Goal: Task Accomplishment & Management: Complete application form

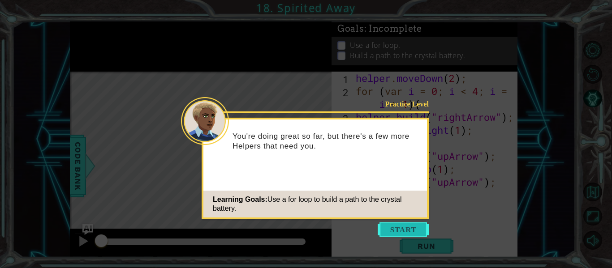
click at [416, 225] on button "Start" at bounding box center [403, 230] width 51 height 14
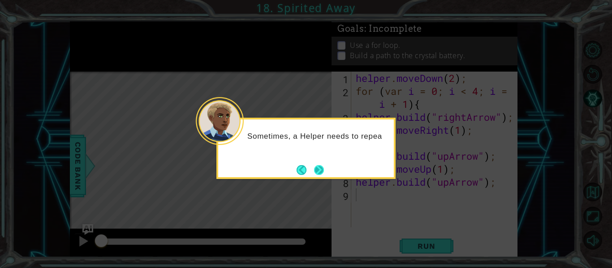
click at [314, 175] on button "Next" at bounding box center [319, 170] width 10 height 10
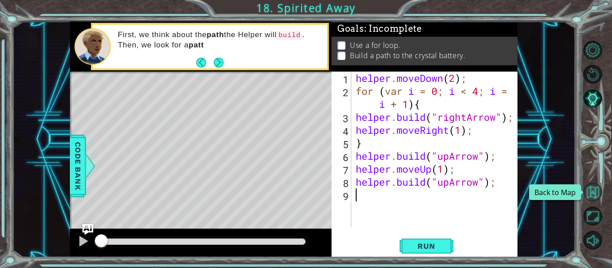
click at [600, 198] on button "Back to Map" at bounding box center [592, 192] width 19 height 19
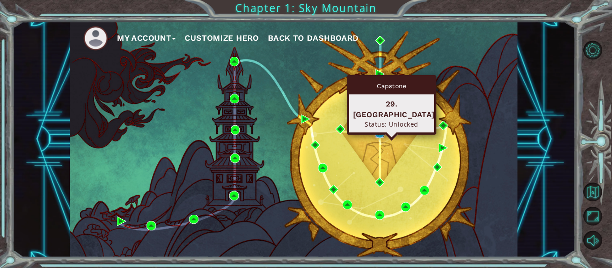
click at [379, 135] on img at bounding box center [379, 133] width 9 height 9
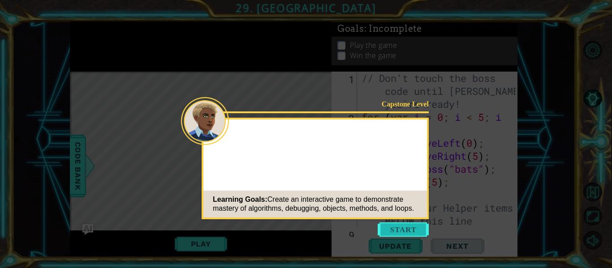
click at [411, 233] on button "Start" at bounding box center [403, 230] width 51 height 14
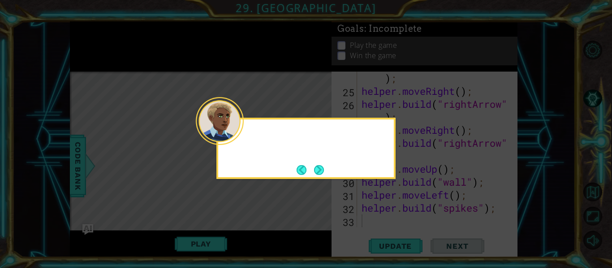
scroll to position [403, 0]
click at [322, 171] on button "Next" at bounding box center [319, 170] width 10 height 10
click at [310, 167] on button "Back" at bounding box center [305, 170] width 17 height 10
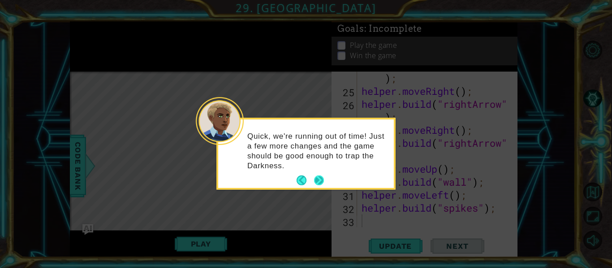
click at [324, 179] on button "Next" at bounding box center [319, 181] width 10 height 10
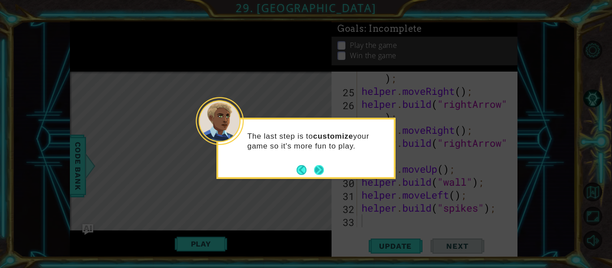
click at [320, 175] on button "Next" at bounding box center [319, 170] width 10 height 10
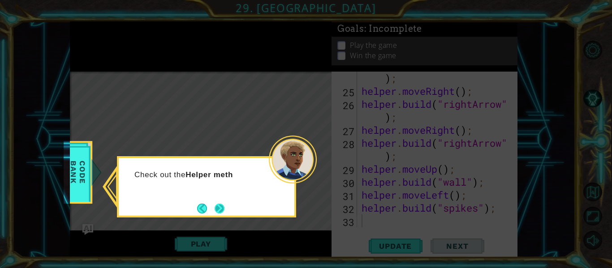
click at [221, 210] on button "Next" at bounding box center [220, 209] width 10 height 10
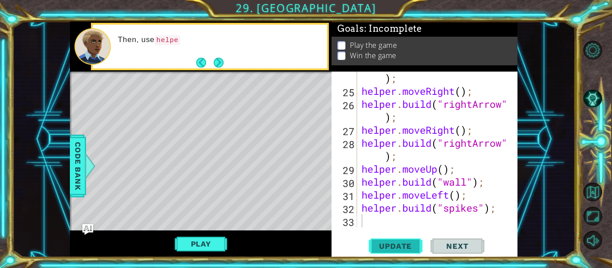
click at [384, 254] on button "Update" at bounding box center [396, 246] width 54 height 18
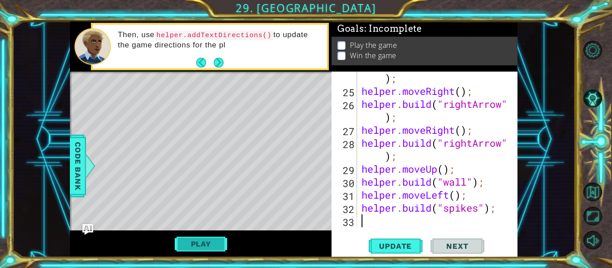
click at [200, 246] on button "Play" at bounding box center [201, 244] width 52 height 17
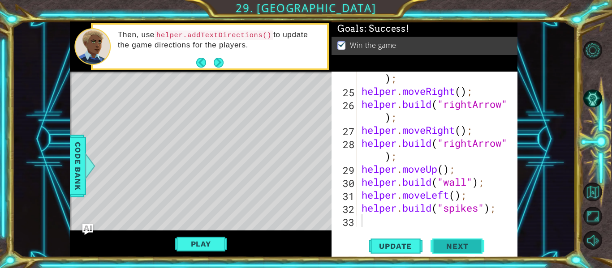
click at [458, 245] on span "Next" at bounding box center [457, 246] width 40 height 9
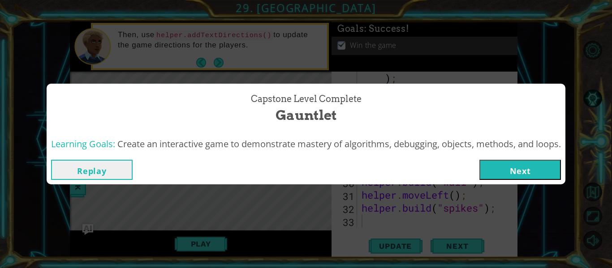
click at [526, 172] on button "Next" at bounding box center [520, 170] width 82 height 20
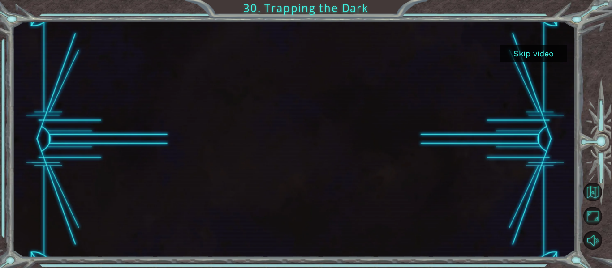
click at [535, 54] on button "Skip video" at bounding box center [533, 53] width 67 height 17
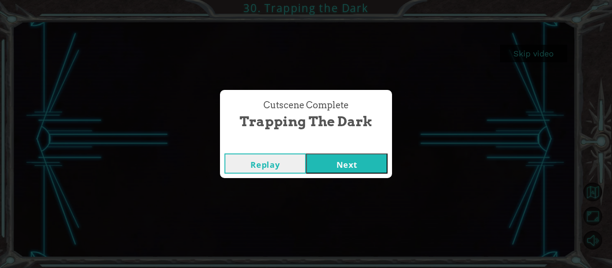
click at [363, 166] on button "Next" at bounding box center [347, 164] width 82 height 20
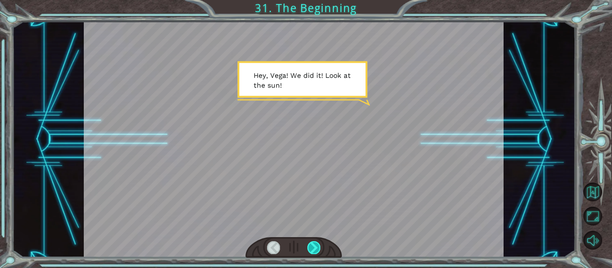
click at [314, 246] on div at bounding box center [313, 247] width 13 height 13
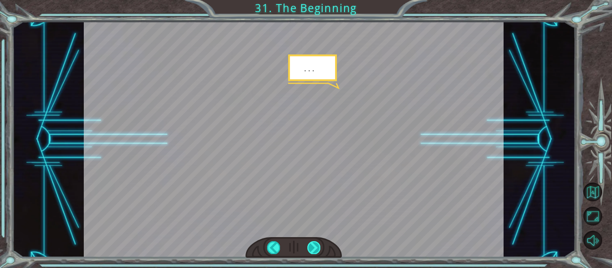
click at [314, 246] on div at bounding box center [313, 247] width 13 height 13
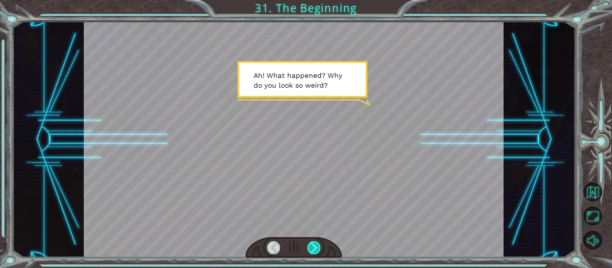
click at [314, 246] on div at bounding box center [313, 247] width 13 height 13
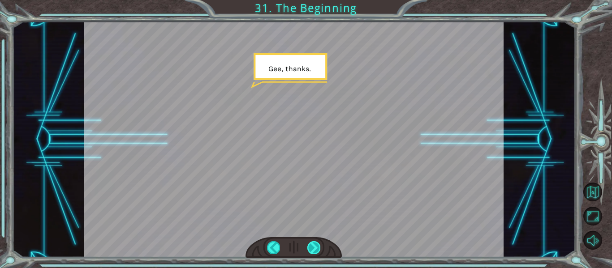
click at [314, 246] on div at bounding box center [313, 247] width 13 height 13
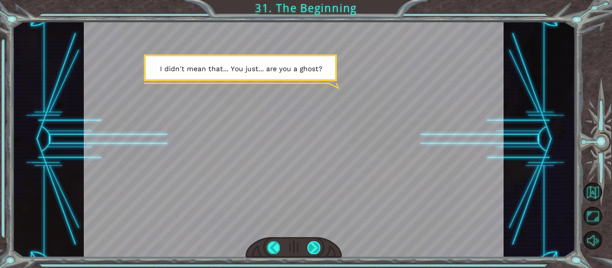
click at [314, 246] on div at bounding box center [313, 247] width 13 height 13
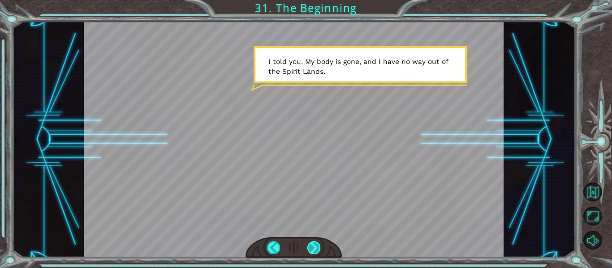
click at [314, 246] on div at bounding box center [313, 247] width 13 height 13
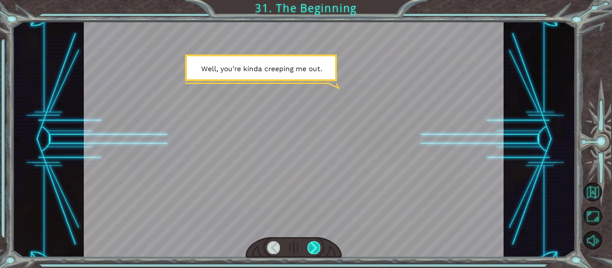
click at [312, 246] on div at bounding box center [313, 247] width 13 height 13
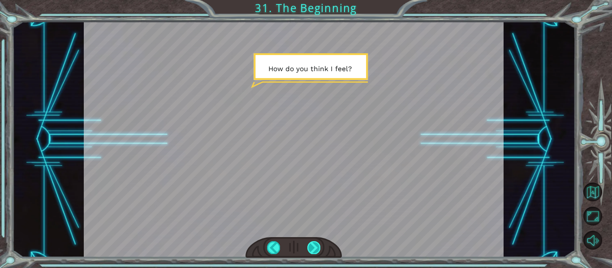
click at [312, 246] on div at bounding box center [313, 247] width 13 height 13
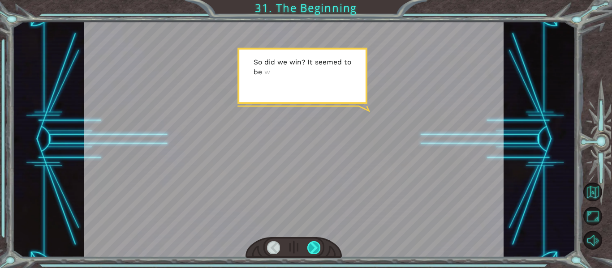
click at [312, 246] on div at bounding box center [313, 247] width 13 height 13
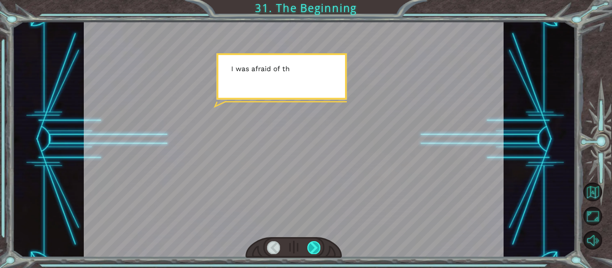
click at [312, 246] on div at bounding box center [313, 247] width 13 height 13
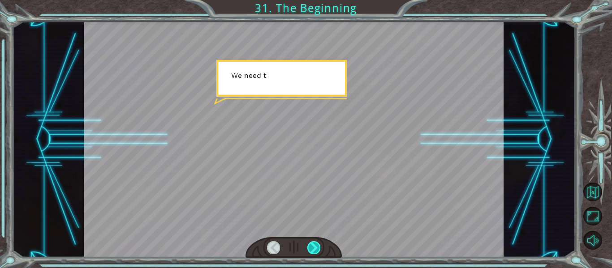
click at [312, 246] on div at bounding box center [313, 247] width 13 height 13
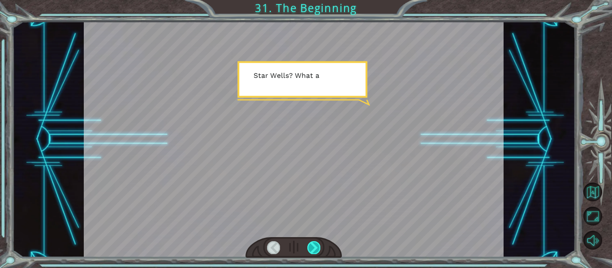
click at [312, 246] on div at bounding box center [313, 247] width 13 height 13
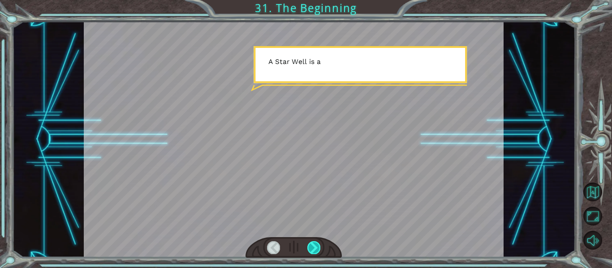
click at [312, 246] on div at bounding box center [313, 247] width 13 height 13
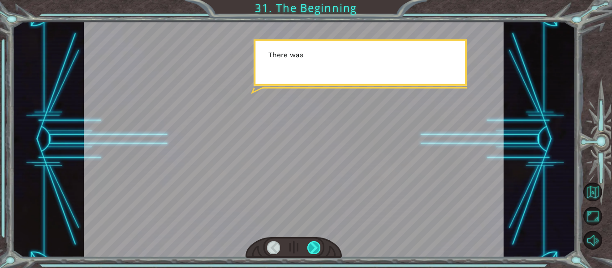
click at [312, 246] on div at bounding box center [313, 247] width 13 height 13
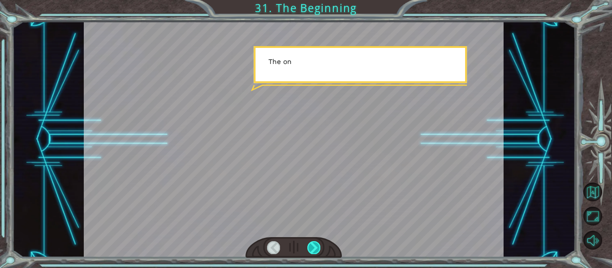
click at [312, 246] on div at bounding box center [313, 247] width 13 height 13
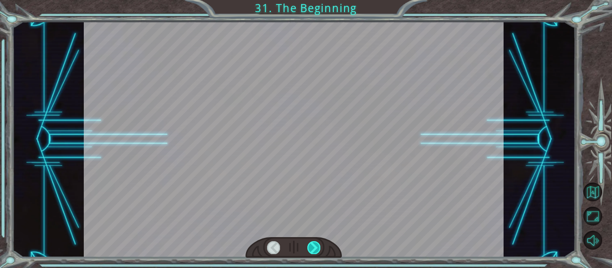
click at [312, 246] on div at bounding box center [313, 247] width 13 height 13
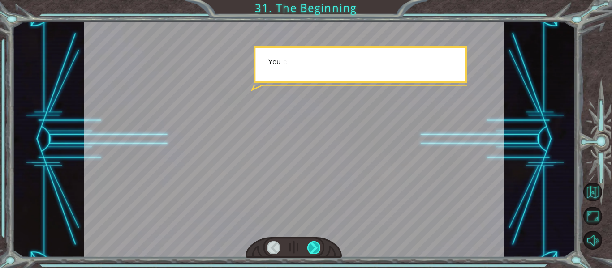
click at [312, 246] on div at bounding box center [313, 247] width 13 height 13
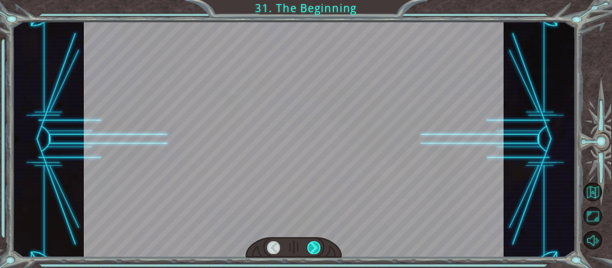
click at [312, 246] on div at bounding box center [313, 247] width 13 height 13
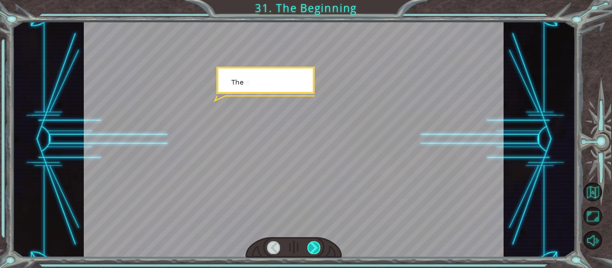
click at [312, 246] on div at bounding box center [313, 247] width 13 height 13
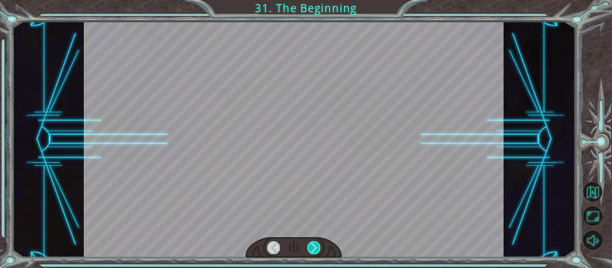
click at [312, 246] on div at bounding box center [313, 247] width 13 height 13
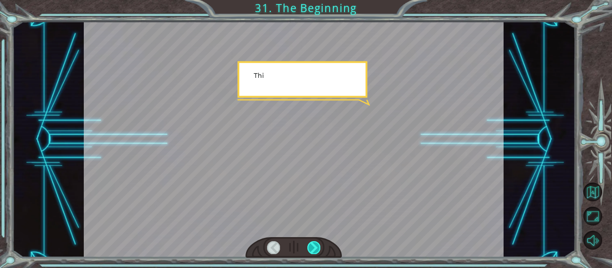
click at [312, 246] on div at bounding box center [313, 247] width 13 height 13
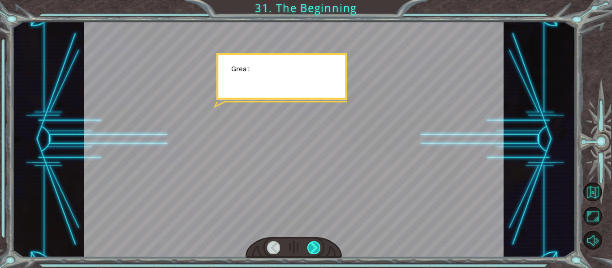
click at [312, 246] on div at bounding box center [313, 247] width 13 height 13
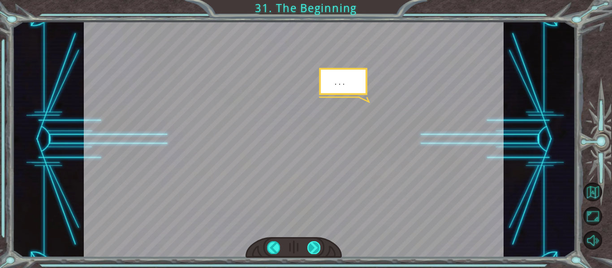
click at [312, 246] on div at bounding box center [313, 247] width 13 height 13
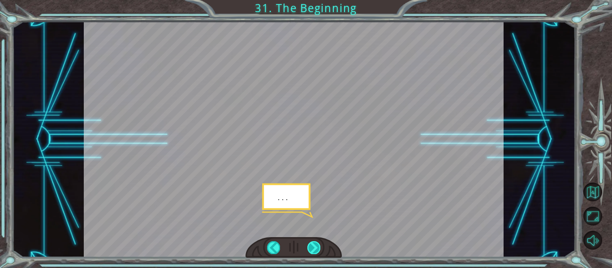
click at [312, 246] on div at bounding box center [313, 247] width 13 height 13
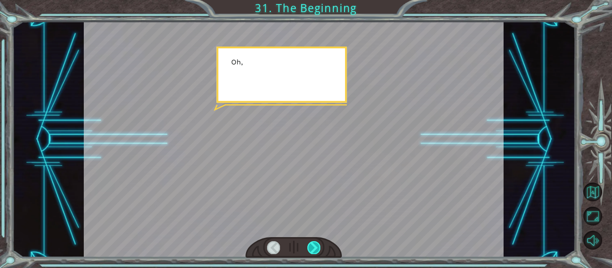
click at [312, 246] on div at bounding box center [313, 247] width 13 height 13
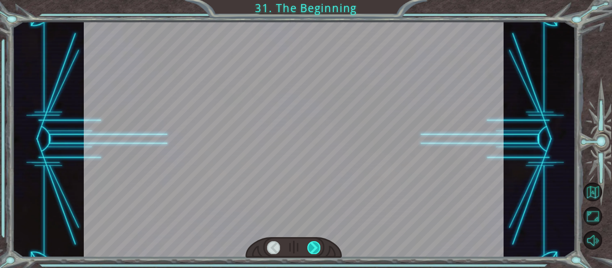
click at [312, 246] on div at bounding box center [313, 247] width 13 height 13
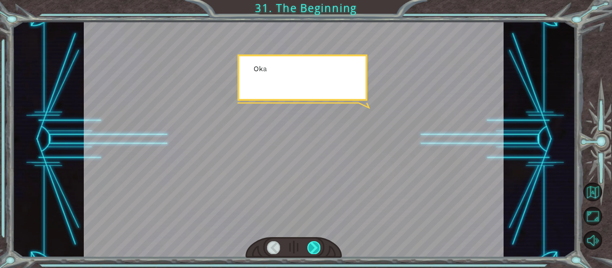
click at [312, 246] on div at bounding box center [313, 247] width 13 height 13
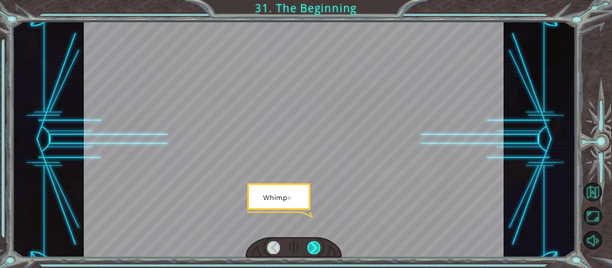
click at [312, 246] on div at bounding box center [313, 247] width 13 height 13
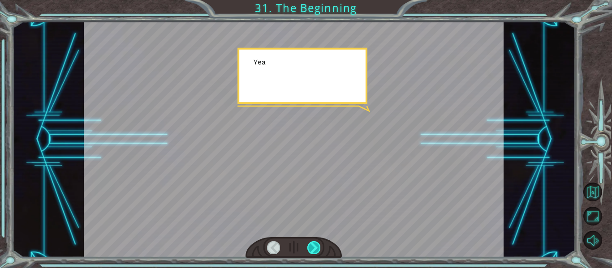
click at [312, 246] on div at bounding box center [313, 247] width 13 height 13
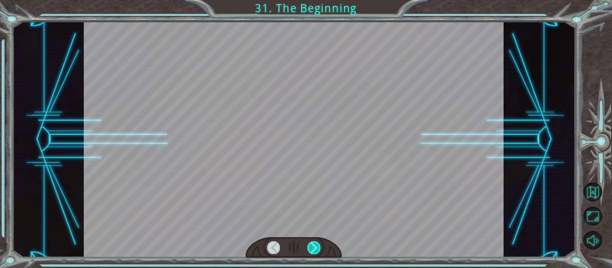
click at [312, 246] on div at bounding box center [313, 247] width 13 height 13
click at [312, 0] on div "Temporary Text H e y , V e g a ! W e d i d i t ! L o o k a t t h e s u n ! . . …" at bounding box center [306, 0] width 612 height 0
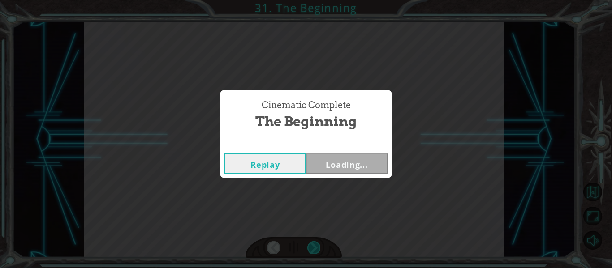
click at [312, 246] on div "Cinematic Complete The Beginning Replay Loading..." at bounding box center [306, 134] width 612 height 268
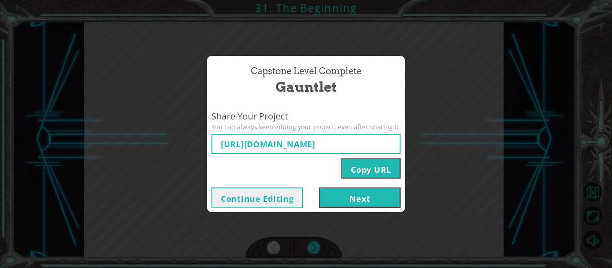
type input "[URL][DOMAIN_NAME]"
click at [356, 204] on button "Next" at bounding box center [360, 198] width 82 height 20
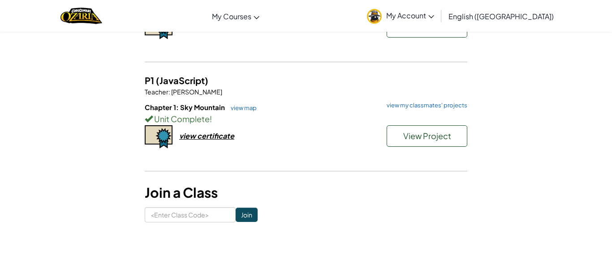
scroll to position [154, 0]
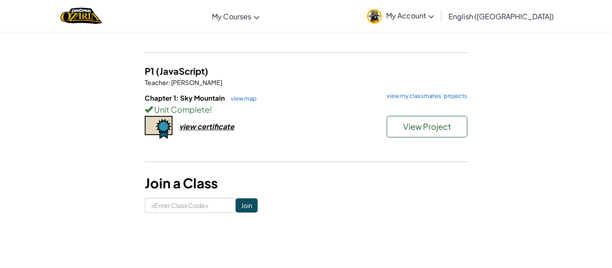
click at [332, 188] on h3 "Join a Class" at bounding box center [306, 183] width 323 height 20
click at [254, 151] on div "Chapter 1: Sky Mountain view map view my classmates' projects Unit Complete ! V…" at bounding box center [306, 126] width 323 height 66
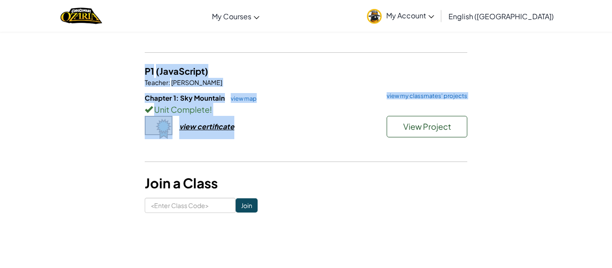
click at [254, 151] on div "Chapter 1: Sky Mountain view map view my classmates' projects Unit Complete ! V…" at bounding box center [306, 126] width 323 height 66
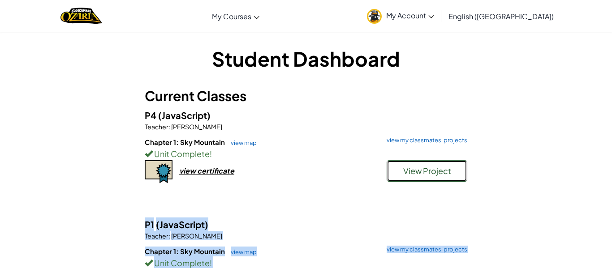
click at [431, 175] on span "View Project" at bounding box center [427, 171] width 48 height 10
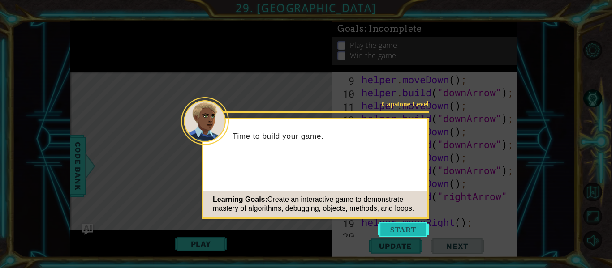
click at [387, 225] on button "Start" at bounding box center [403, 230] width 51 height 14
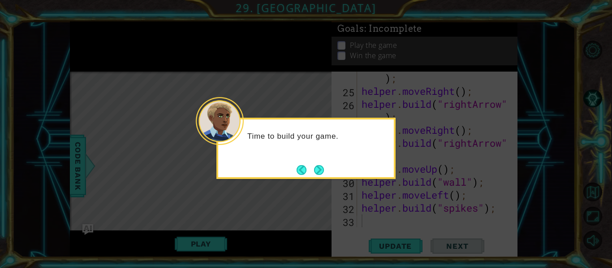
scroll to position [403, 0]
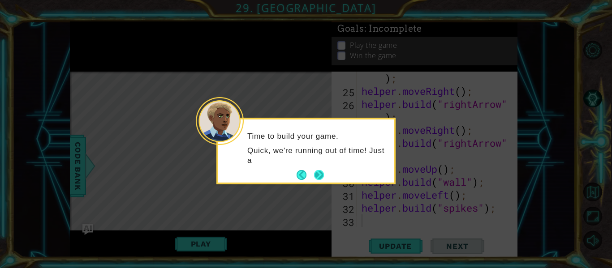
click at [315, 170] on button "Next" at bounding box center [319, 175] width 10 height 10
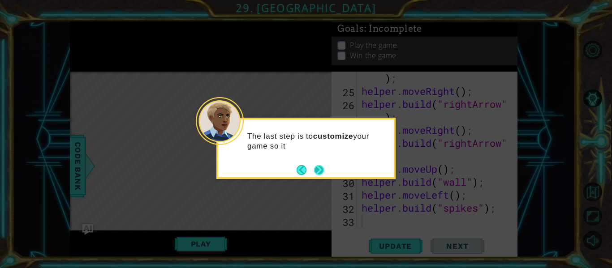
click at [316, 165] on button "Next" at bounding box center [319, 170] width 10 height 10
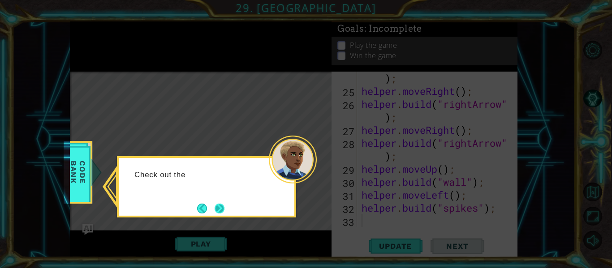
click at [223, 203] on button "Next" at bounding box center [220, 208] width 10 height 10
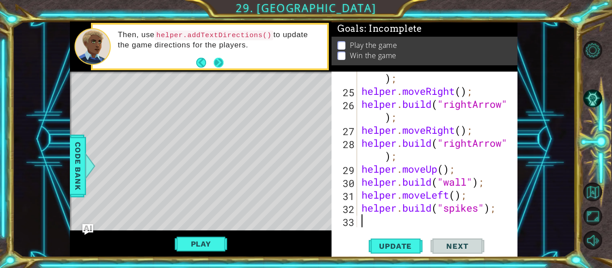
click at [224, 65] on button "Next" at bounding box center [219, 62] width 10 height 10
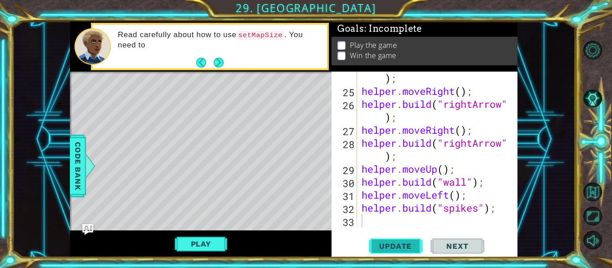
click at [393, 246] on span "Update" at bounding box center [395, 246] width 51 height 9
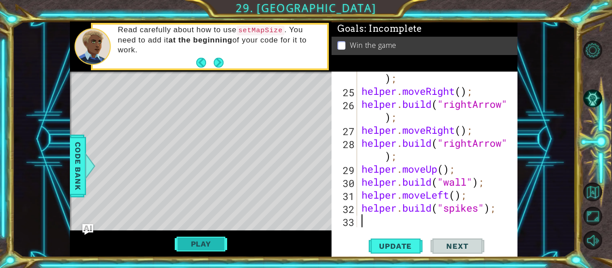
click at [196, 249] on button "Play" at bounding box center [201, 244] width 52 height 17
click at [468, 240] on button "Next" at bounding box center [458, 247] width 54 height 18
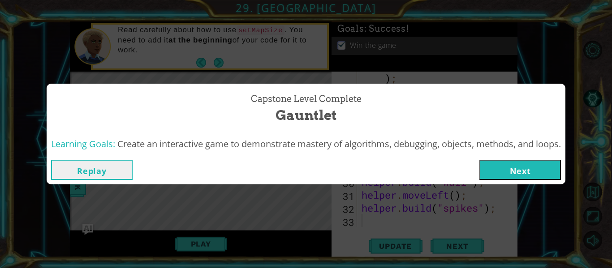
click at [507, 169] on button "Next" at bounding box center [520, 170] width 82 height 20
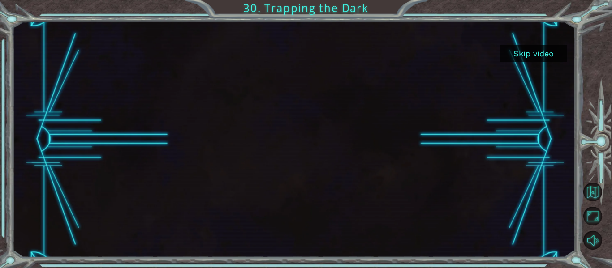
click at [517, 46] on button "Skip video" at bounding box center [533, 53] width 67 height 17
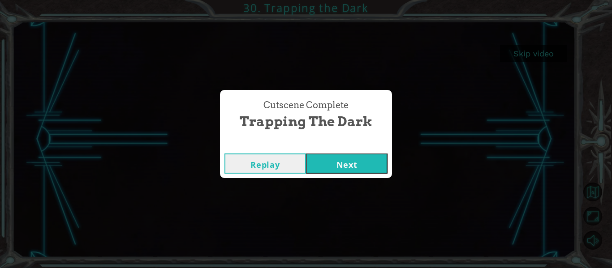
click at [365, 156] on button "Next" at bounding box center [347, 164] width 82 height 20
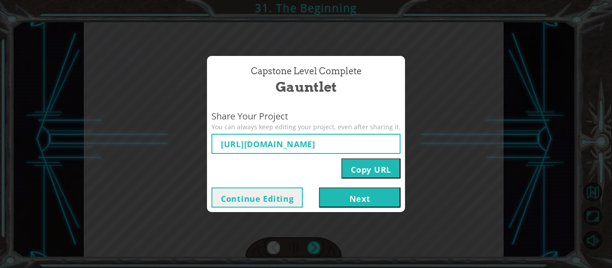
type input "[URL][DOMAIN_NAME]"
click at [349, 200] on button "Next" at bounding box center [360, 198] width 82 height 20
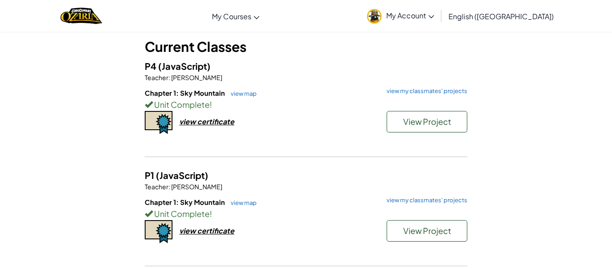
scroll to position [49, 0]
click at [406, 116] on button "View Project" at bounding box center [427, 123] width 81 height 22
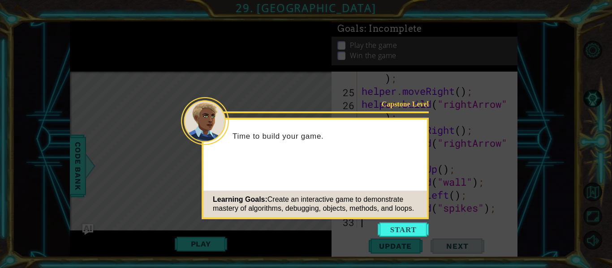
scroll to position [403, 0]
click at [407, 226] on button "Start" at bounding box center [403, 230] width 51 height 14
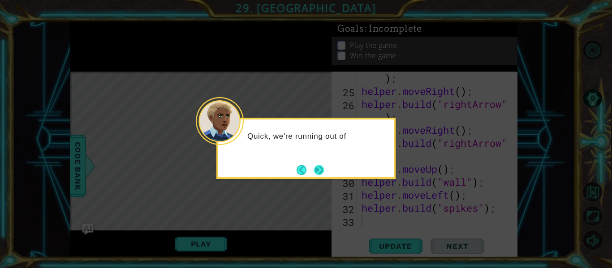
click at [320, 170] on button "Next" at bounding box center [319, 170] width 10 height 10
click at [318, 165] on button "Next" at bounding box center [319, 170] width 10 height 10
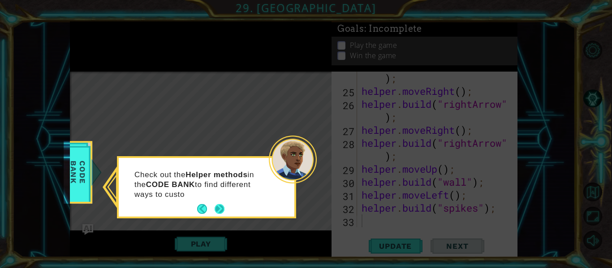
click at [219, 210] on button "Next" at bounding box center [220, 209] width 10 height 10
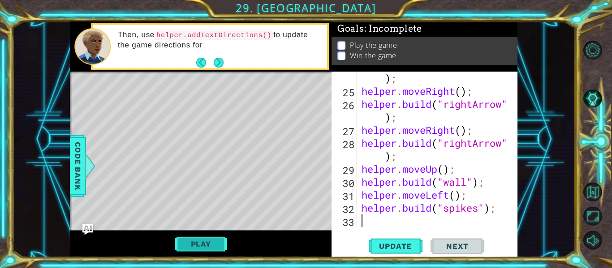
click at [213, 252] on button "Play" at bounding box center [201, 244] width 52 height 17
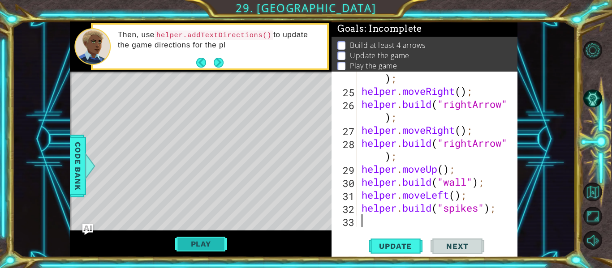
click at [213, 252] on button "Play" at bounding box center [201, 244] width 52 height 17
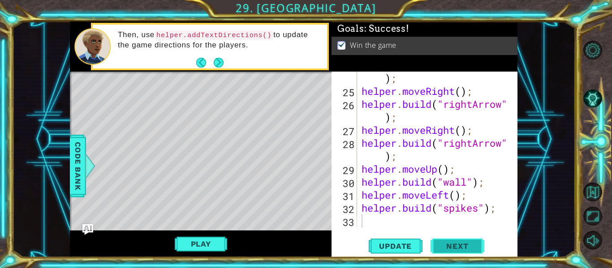
click at [479, 245] on button "Next" at bounding box center [458, 247] width 54 height 18
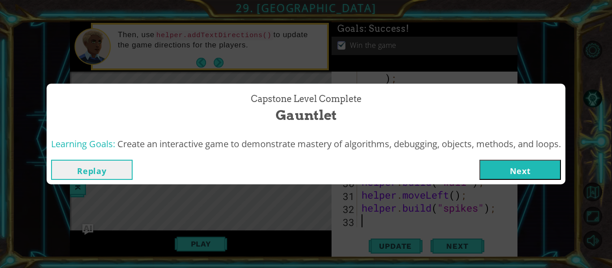
click at [517, 175] on button "Next" at bounding box center [520, 170] width 82 height 20
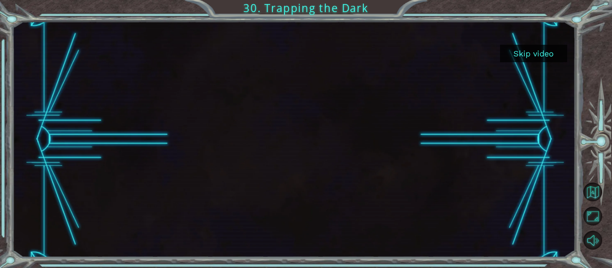
click at [533, 49] on button "Skip video" at bounding box center [533, 53] width 67 height 17
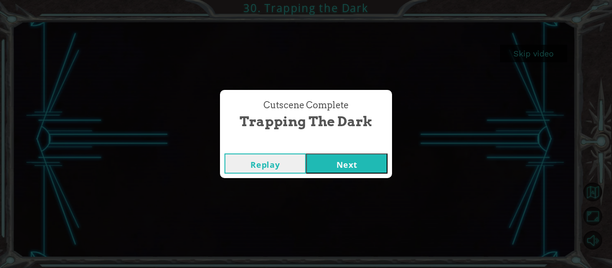
click at [476, 146] on div "Cutscene Complete Trapping the Dark Replay Next" at bounding box center [306, 134] width 612 height 268
click at [252, 168] on button "Replay" at bounding box center [265, 164] width 82 height 20
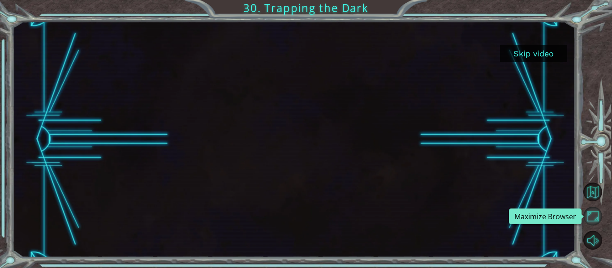
click at [593, 209] on button "Maximize Browser" at bounding box center [592, 216] width 19 height 19
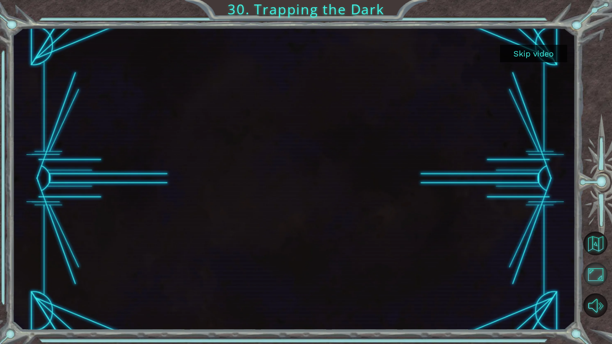
click at [598, 268] on button "Maximize Browser" at bounding box center [595, 275] width 24 height 24
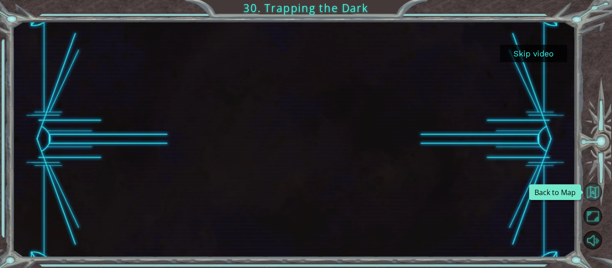
click at [592, 194] on button "Back to Map" at bounding box center [592, 192] width 19 height 19
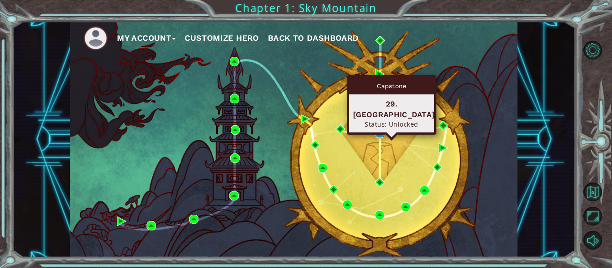
click at [382, 130] on img at bounding box center [379, 133] width 9 height 9
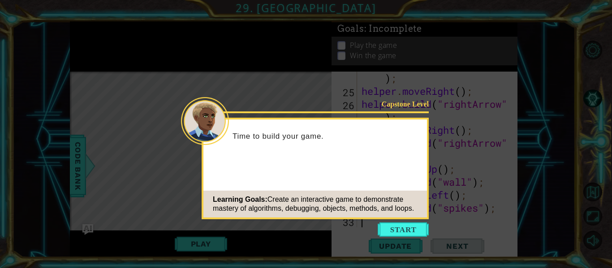
scroll to position [403, 0]
click at [407, 230] on button "Start" at bounding box center [403, 230] width 51 height 14
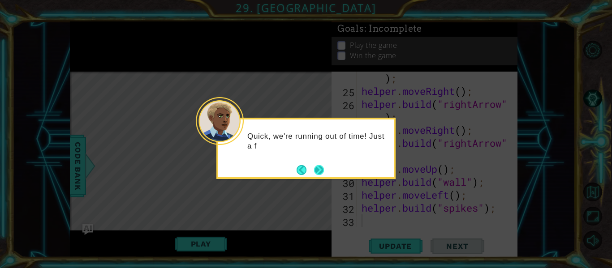
click at [315, 168] on button "Next" at bounding box center [319, 170] width 10 height 10
click at [324, 166] on button "Next" at bounding box center [319, 170] width 10 height 10
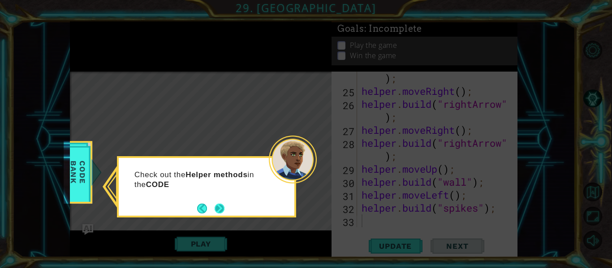
click at [221, 207] on button "Next" at bounding box center [220, 209] width 10 height 10
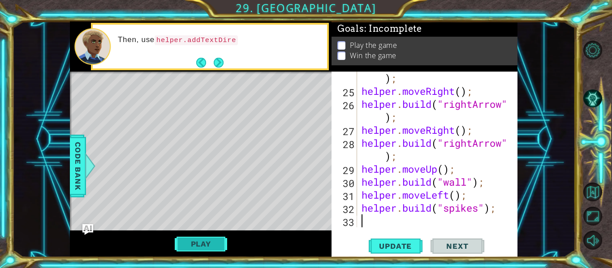
click at [209, 239] on button "Play" at bounding box center [201, 244] width 52 height 17
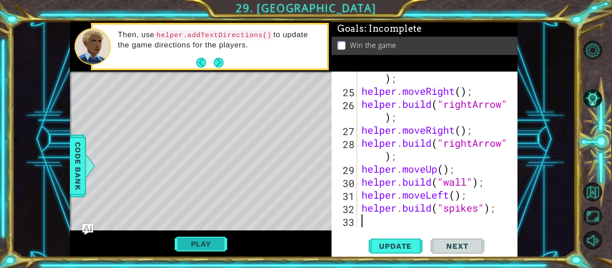
click at [188, 240] on button "Play" at bounding box center [201, 244] width 52 height 17
click at [457, 247] on span "Next" at bounding box center [457, 246] width 40 height 9
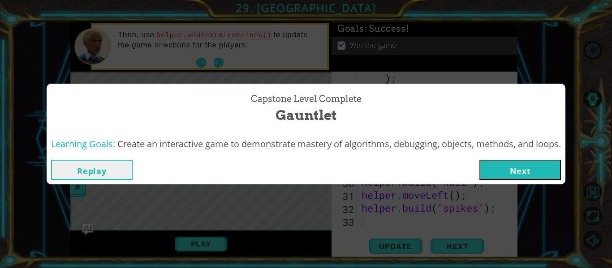
click at [496, 179] on button "Next" at bounding box center [520, 170] width 82 height 20
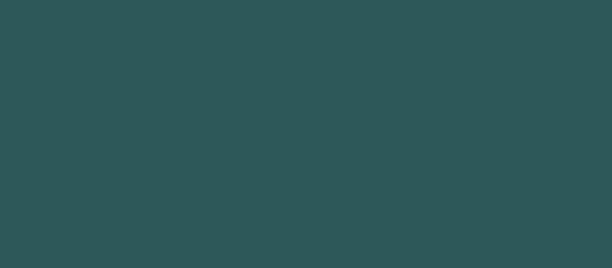
click at [495, 166] on body "Got it" at bounding box center [306, 134] width 612 height 268
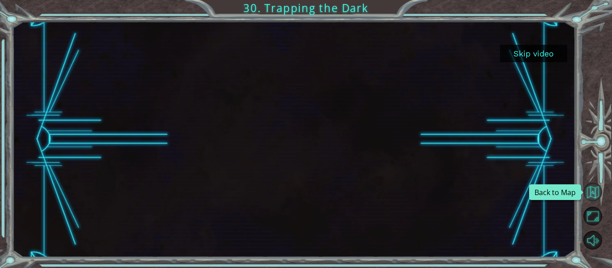
click at [593, 192] on button "Back to Map" at bounding box center [592, 192] width 19 height 19
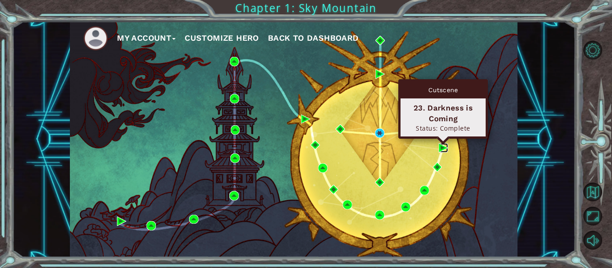
click at [440, 143] on img at bounding box center [443, 147] width 9 height 9
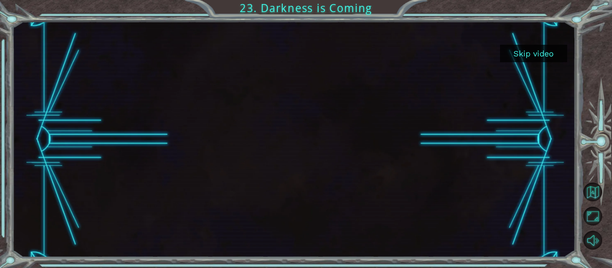
click at [522, 51] on button "Skip video" at bounding box center [533, 53] width 67 height 17
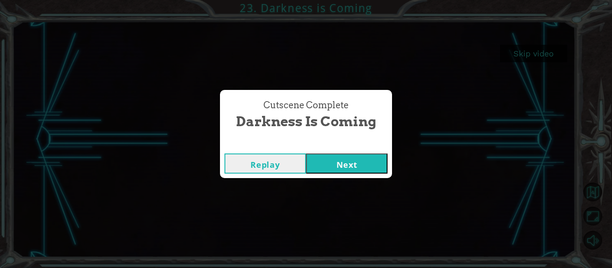
click at [349, 166] on button "Next" at bounding box center [347, 164] width 82 height 20
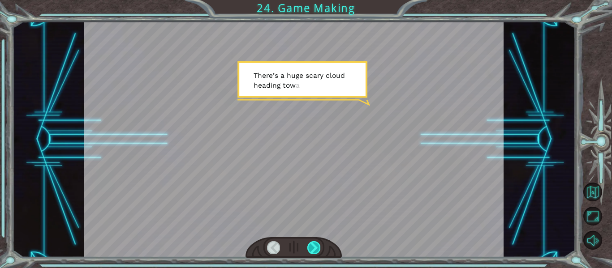
click at [312, 246] on div at bounding box center [313, 247] width 13 height 13
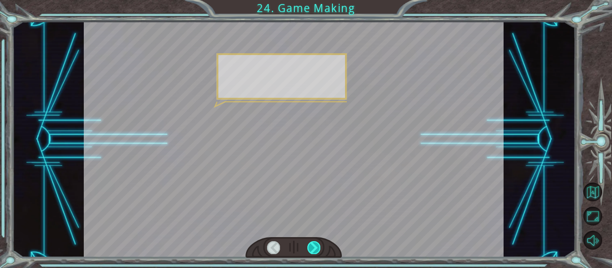
click at [312, 246] on div at bounding box center [313, 247] width 13 height 13
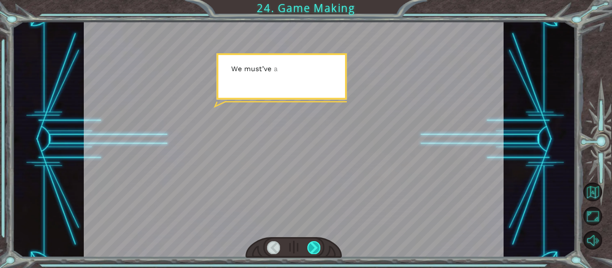
click at [312, 246] on div at bounding box center [313, 247] width 13 height 13
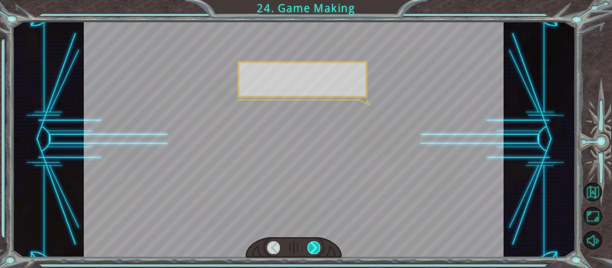
click at [312, 246] on div at bounding box center [313, 247] width 13 height 13
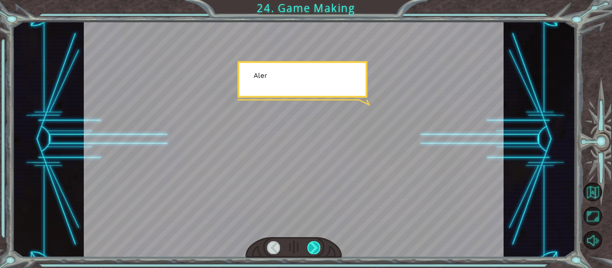
click at [312, 246] on div at bounding box center [313, 247] width 13 height 13
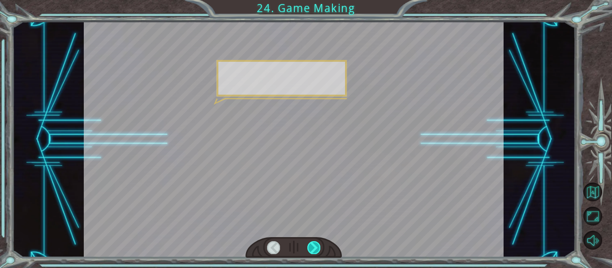
click at [312, 246] on div at bounding box center [313, 247] width 13 height 13
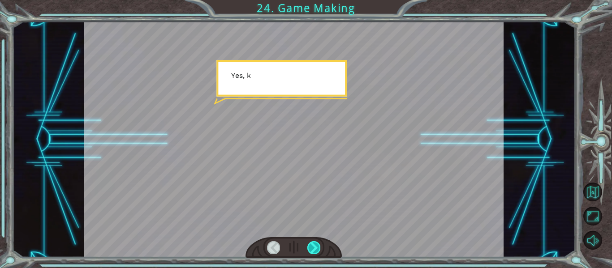
click at [312, 246] on div at bounding box center [313, 247] width 13 height 13
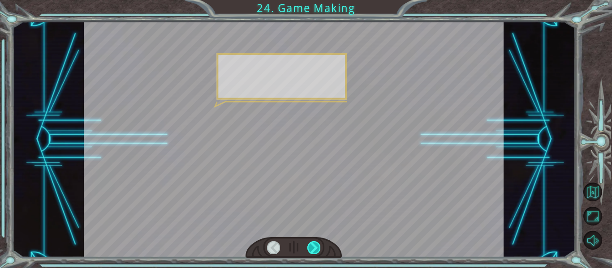
click at [312, 246] on div at bounding box center [313, 247] width 13 height 13
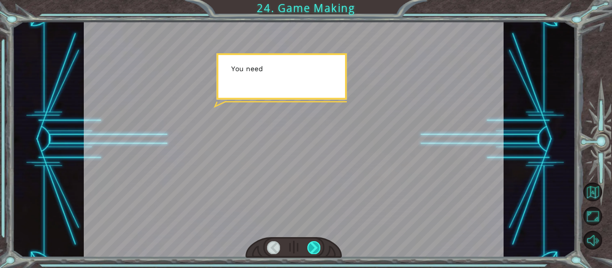
click at [312, 246] on div at bounding box center [313, 247] width 13 height 13
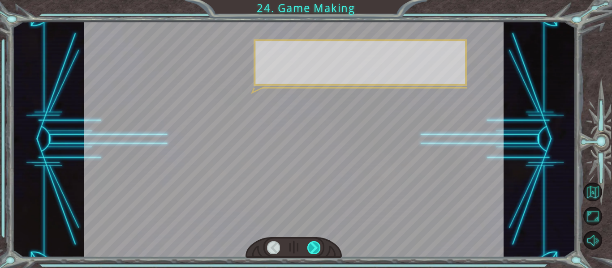
click at [312, 246] on div at bounding box center [313, 247] width 13 height 13
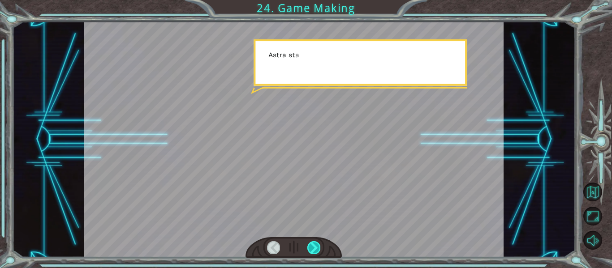
click at [312, 246] on div at bounding box center [313, 247] width 13 height 13
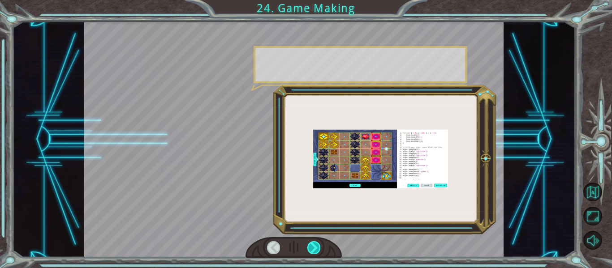
click at [312, 246] on div at bounding box center [313, 247] width 13 height 13
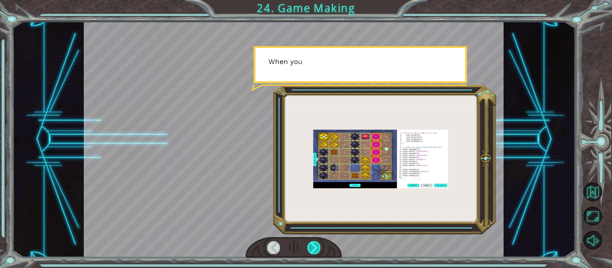
click at [312, 246] on div at bounding box center [313, 247] width 13 height 13
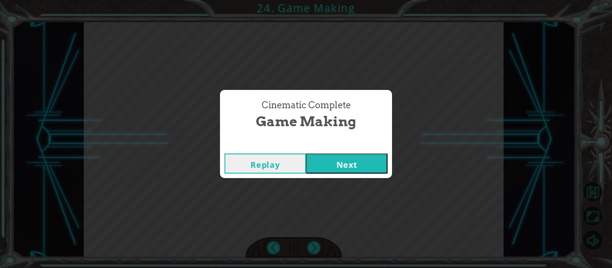
click at [344, 154] on button "Next" at bounding box center [347, 164] width 82 height 20
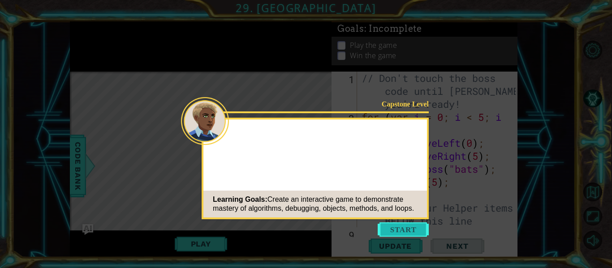
click at [396, 226] on button "Start" at bounding box center [403, 230] width 51 height 14
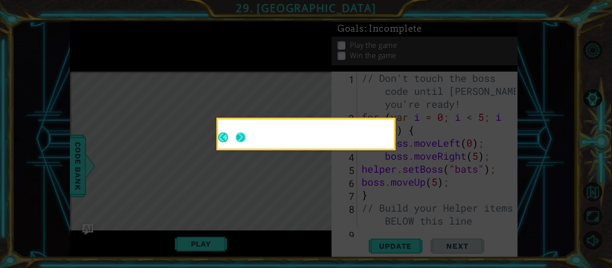
click at [236, 138] on button "Next" at bounding box center [241, 138] width 10 height 10
click at [239, 141] on button "Next" at bounding box center [241, 138] width 10 height 10
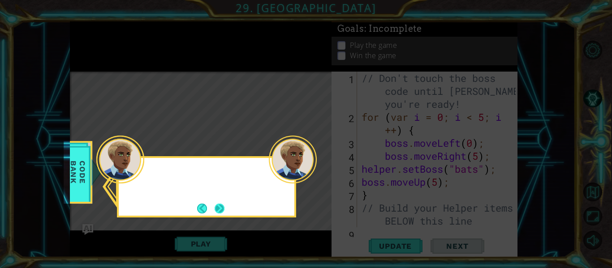
click at [222, 211] on button "Next" at bounding box center [220, 209] width 10 height 10
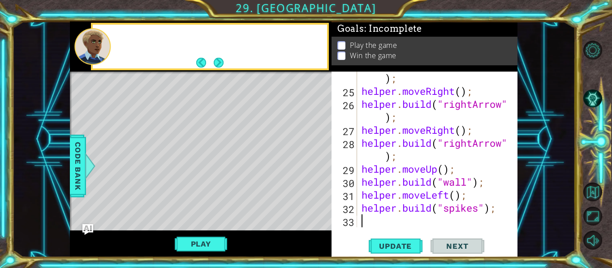
scroll to position [403, 0]
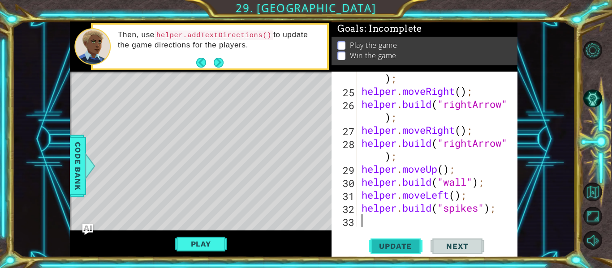
click at [406, 244] on span "Update" at bounding box center [395, 246] width 51 height 9
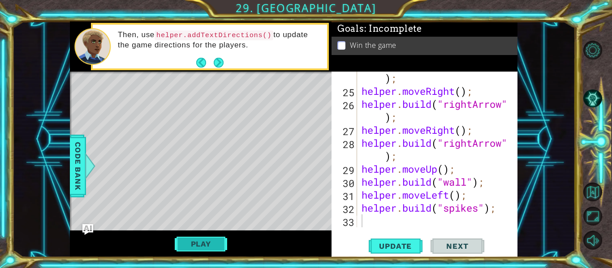
click at [198, 240] on button "Play" at bounding box center [201, 244] width 52 height 17
click at [452, 243] on span "Next" at bounding box center [457, 246] width 40 height 9
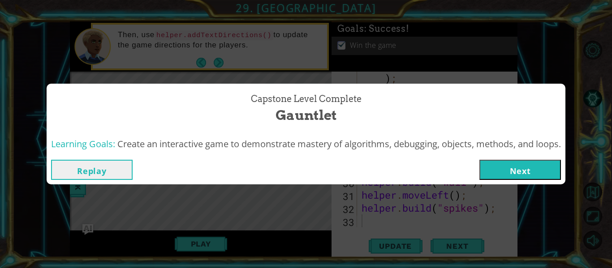
click at [508, 175] on button "Next" at bounding box center [520, 170] width 82 height 20
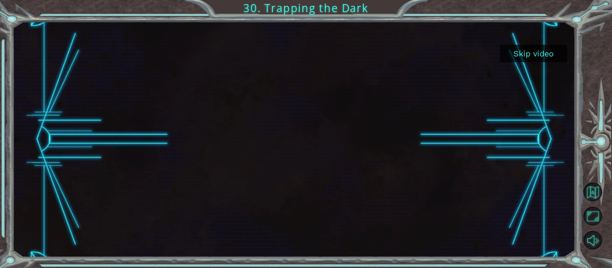
click at [525, 52] on button "Skip video" at bounding box center [533, 53] width 67 height 17
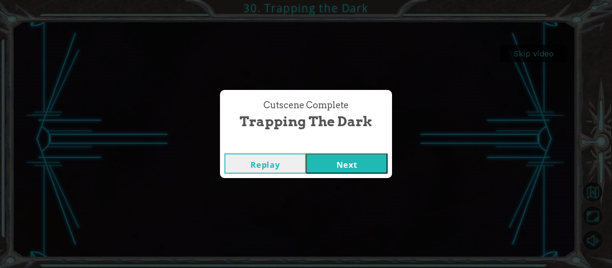
click at [362, 159] on button "Next" at bounding box center [347, 164] width 82 height 20
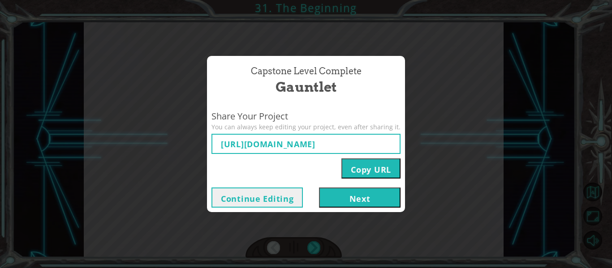
click at [373, 195] on button "Next" at bounding box center [360, 198] width 82 height 20
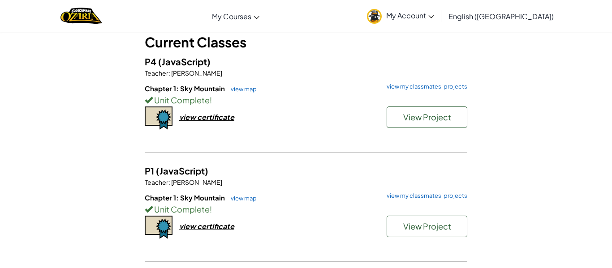
scroll to position [36, 0]
